Goal: Task Accomplishment & Management: Manage account settings

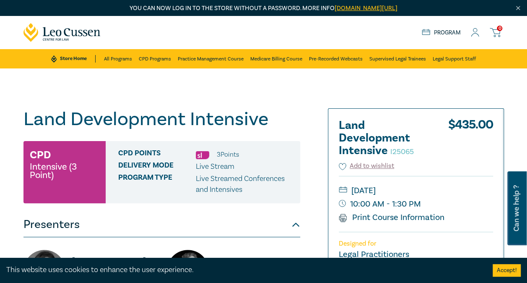
click at [370, 8] on link "[DOMAIN_NAME][URL]" at bounding box center [366, 8] width 63 height 8
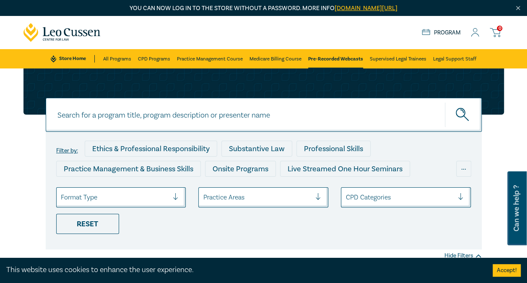
click at [478, 29] on icon at bounding box center [475, 32] width 8 height 9
click at [476, 32] on icon at bounding box center [475, 32] width 8 height 9
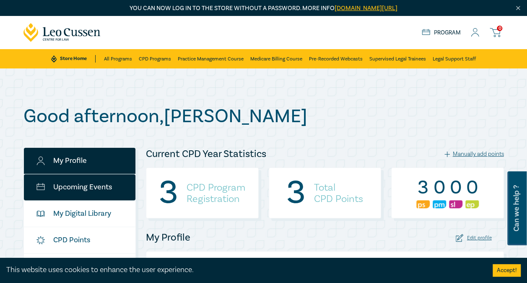
click at [88, 185] on link "Upcoming Events" at bounding box center [80, 187] width 112 height 26
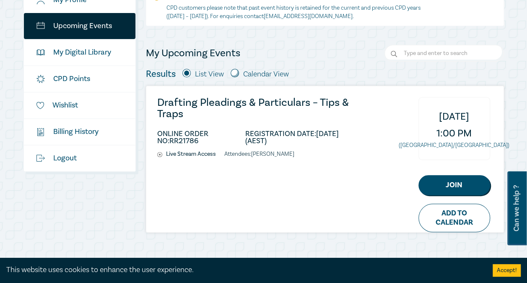
scroll to position [120, 0]
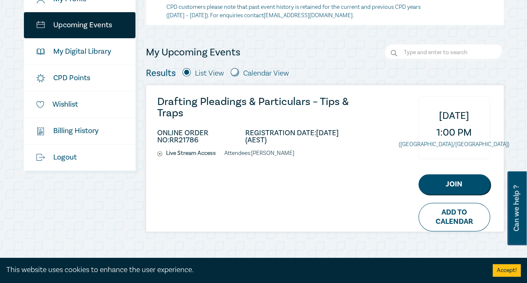
drag, startPoint x: 278, startPoint y: 189, endPoint x: 294, endPoint y: 150, distance: 41.7
click at [294, 150] on div "Drafting Pleadings & Particulars – Tips & Traps ONLINE ORDER NO: RR21786 REGIST…" at bounding box center [324, 158] width 357 height 146
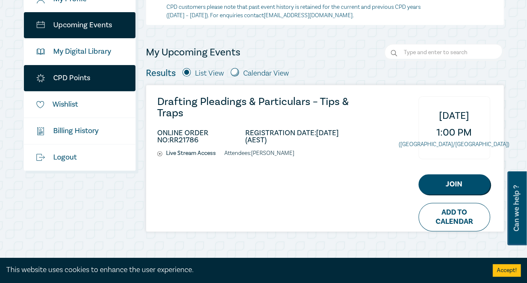
click at [69, 78] on link "CPD Points" at bounding box center [80, 78] width 112 height 26
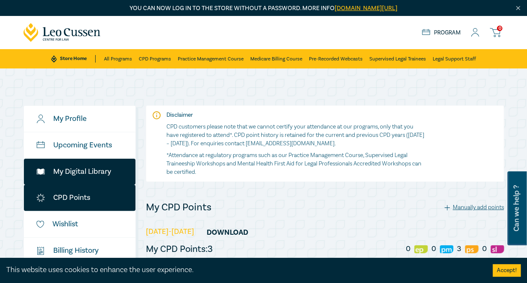
click at [79, 167] on link "My Digital Library" at bounding box center [80, 172] width 112 height 26
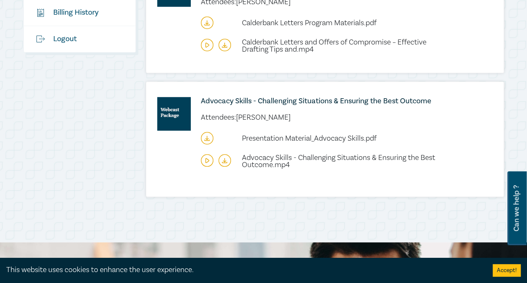
scroll to position [280, 0]
click at [224, 156] on icon at bounding box center [224, 159] width 13 height 13
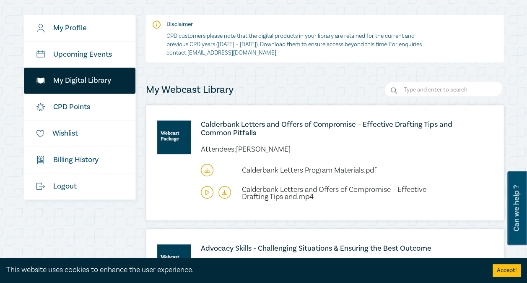
scroll to position [132, 0]
